Goal: Information Seeking & Learning: Learn about a topic

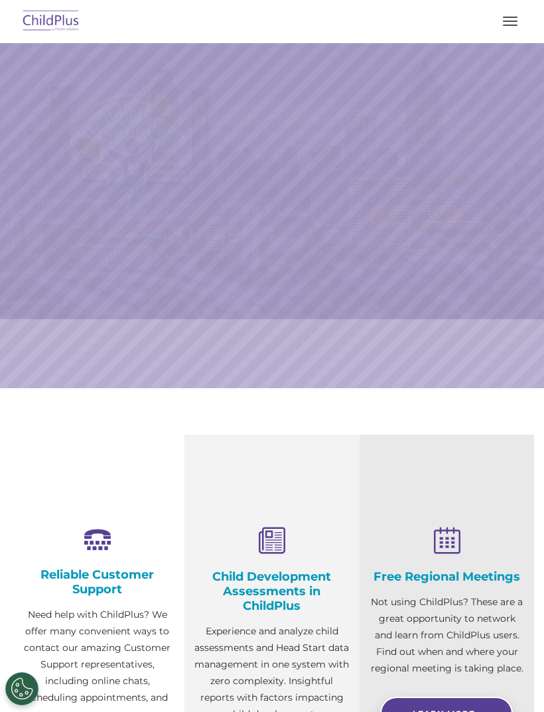
select select "MEDIUM"
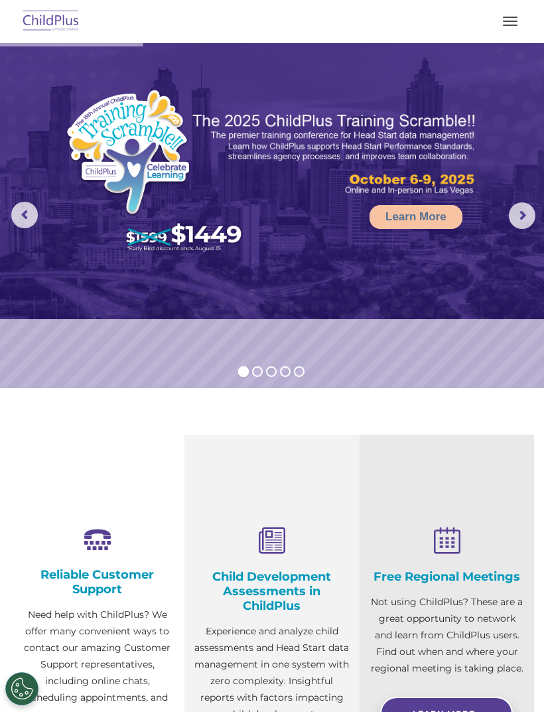
click at [501, 21] on button "button" at bounding box center [510, 21] width 28 height 21
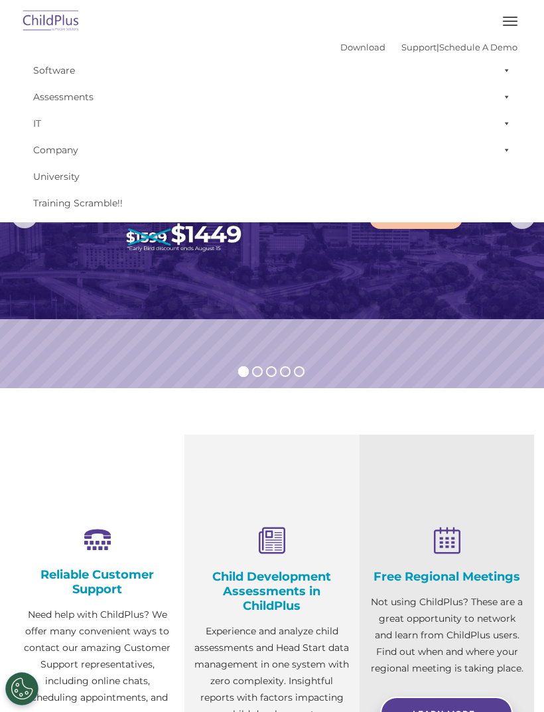
click at [484, 419] on section "Reliable Customer Support Need help with ChildPlus? We offer many convenient wa…" at bounding box center [272, 638] width 544 height 500
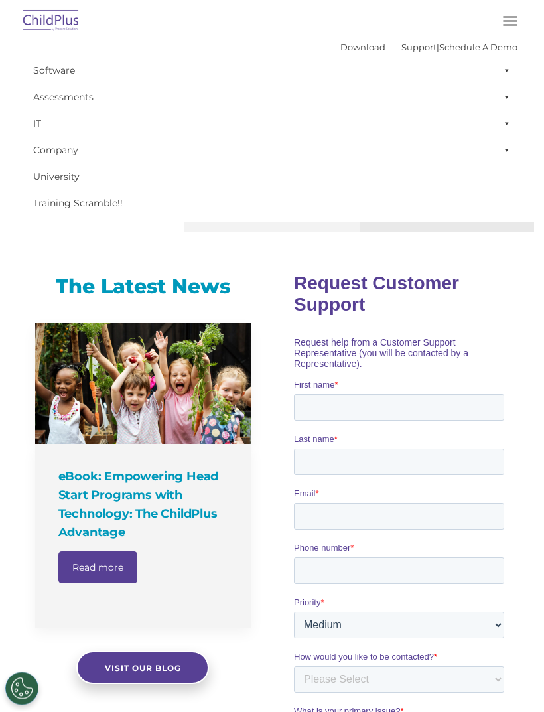
scroll to position [605, 0]
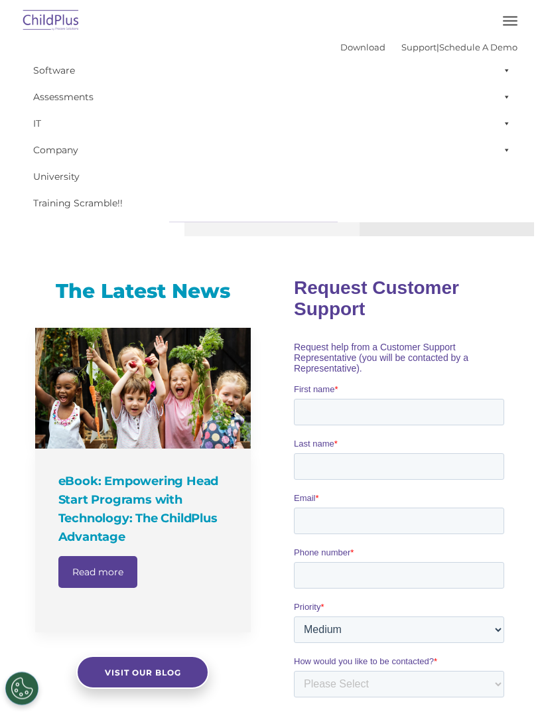
click at [531, 34] on nav "Download Support | Schedule A Demo  MENU MENU Software ChildPlus: The original…" at bounding box center [272, 111] width 544 height 222
click at [510, 31] on button "button" at bounding box center [510, 21] width 28 height 21
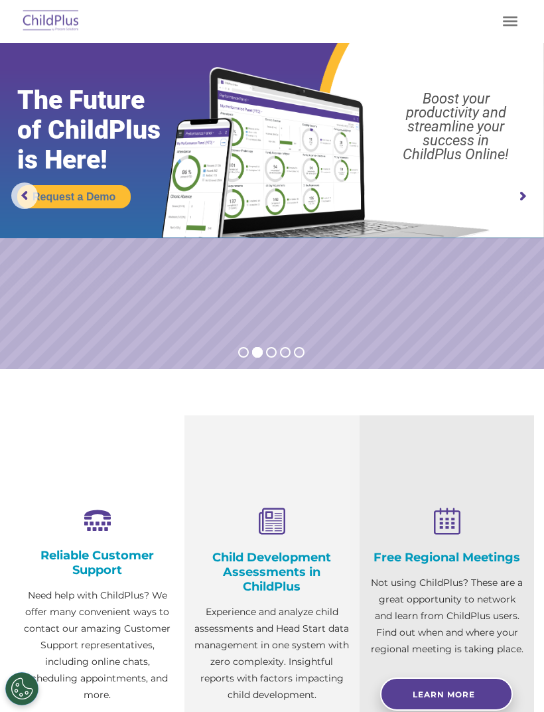
scroll to position [0, 0]
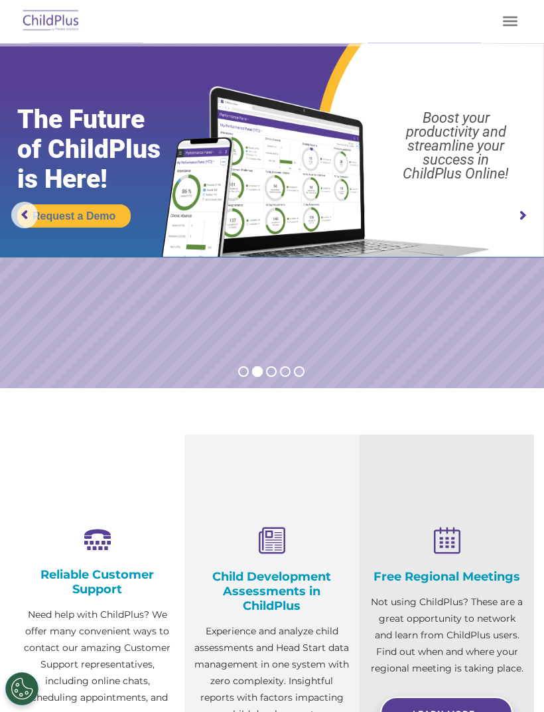
click at [524, 226] on rs-arrow at bounding box center [522, 215] width 27 height 27
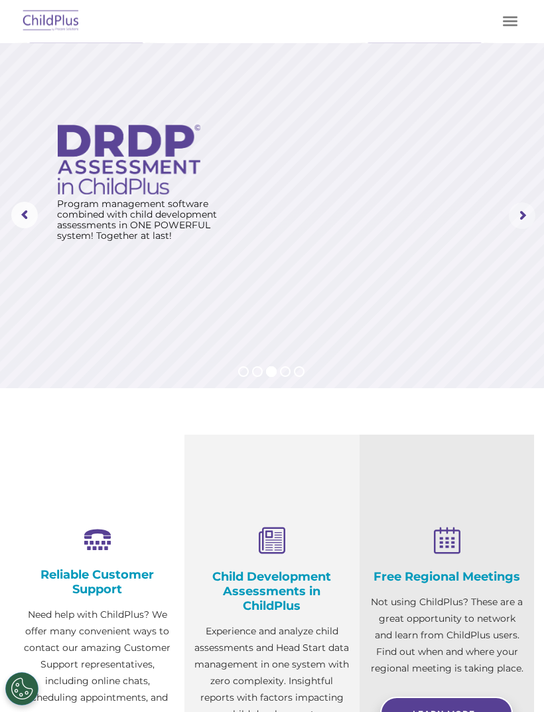
click at [525, 220] on rs-arrow at bounding box center [522, 215] width 27 height 27
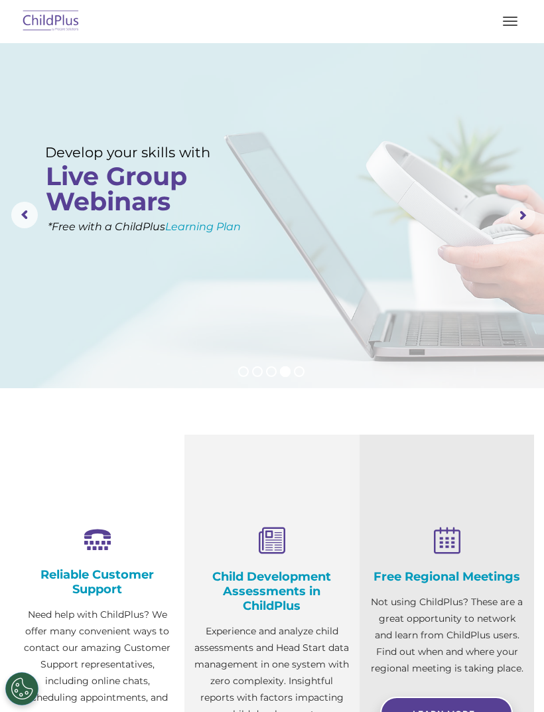
click at [527, 226] on rs-arrow at bounding box center [522, 215] width 27 height 27
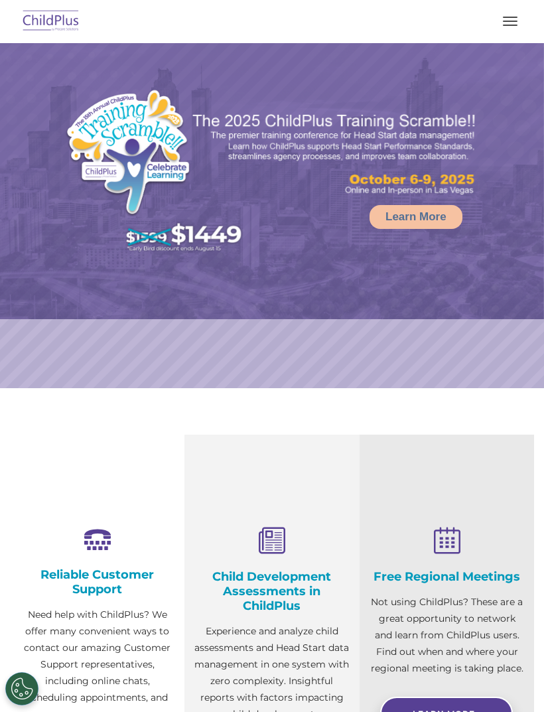
select select "MEDIUM"
